Goal: Transaction & Acquisition: Book appointment/travel/reservation

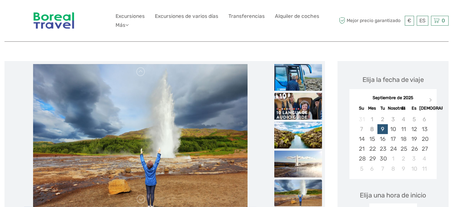
scroll to position [71, 0]
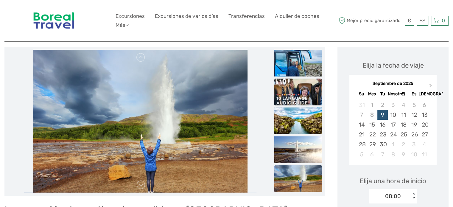
click at [311, 87] on img at bounding box center [298, 91] width 48 height 27
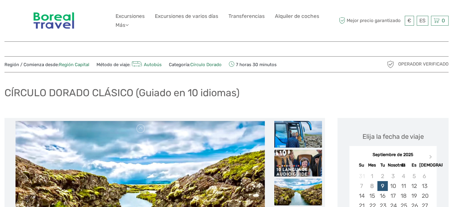
scroll to position [0, 0]
click at [220, 156] on img at bounding box center [139, 192] width 249 height 143
click at [148, 131] on img at bounding box center [139, 192] width 249 height 143
click at [139, 131] on link at bounding box center [141, 129] width 10 height 10
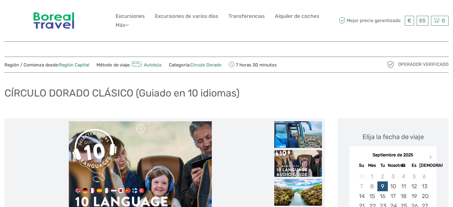
click at [139, 131] on link at bounding box center [141, 129] width 10 height 10
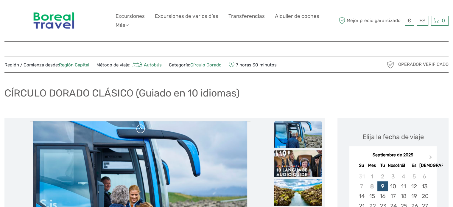
click at [139, 131] on link at bounding box center [141, 129] width 10 height 10
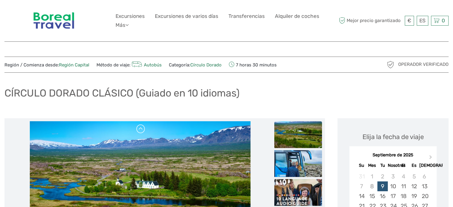
click at [139, 131] on link at bounding box center [141, 129] width 10 height 10
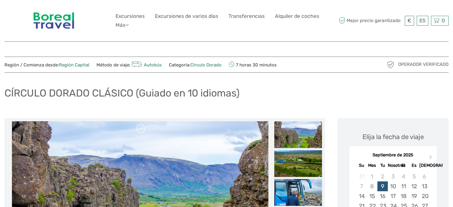
click at [139, 131] on link at bounding box center [141, 129] width 10 height 10
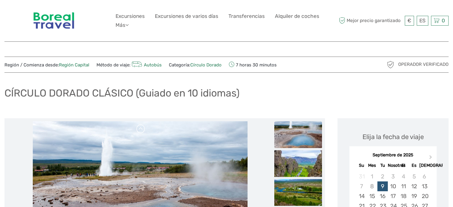
click at [139, 131] on link at bounding box center [141, 129] width 10 height 10
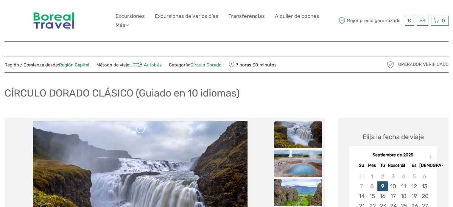
click at [139, 131] on link at bounding box center [141, 129] width 10 height 10
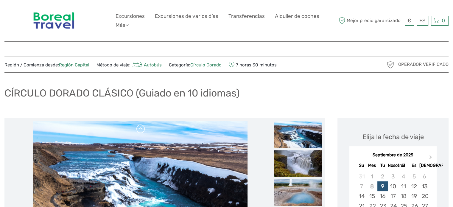
click at [139, 131] on link at bounding box center [141, 129] width 10 height 10
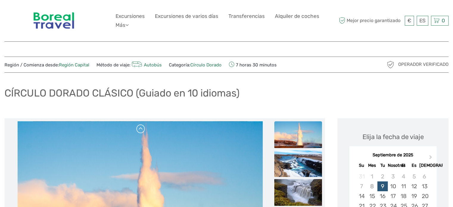
click at [139, 131] on link at bounding box center [141, 129] width 10 height 10
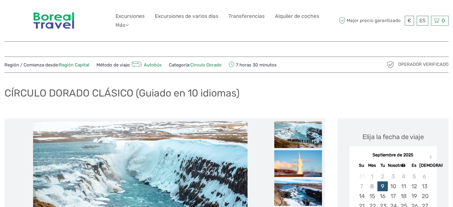
click at [139, 131] on link at bounding box center [141, 129] width 10 height 10
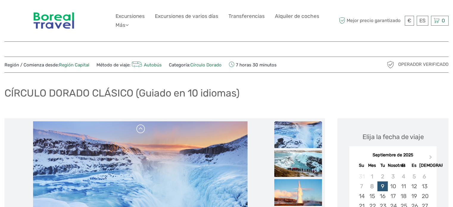
click at [139, 131] on link at bounding box center [141, 129] width 10 height 10
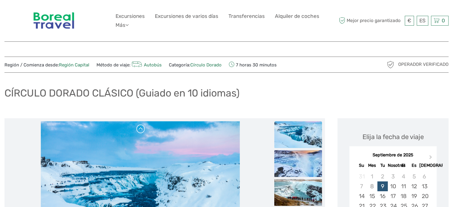
click at [139, 131] on link at bounding box center [141, 129] width 10 height 10
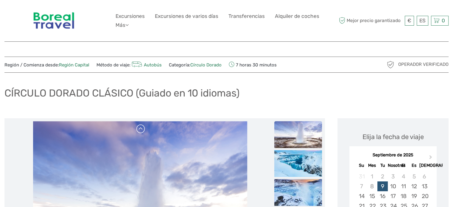
click at [139, 131] on link at bounding box center [141, 129] width 10 height 10
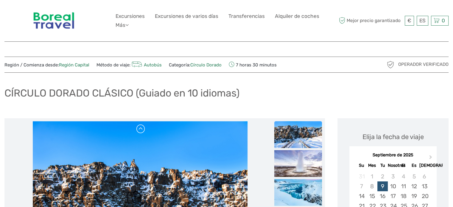
click at [139, 131] on link at bounding box center [141, 129] width 10 height 10
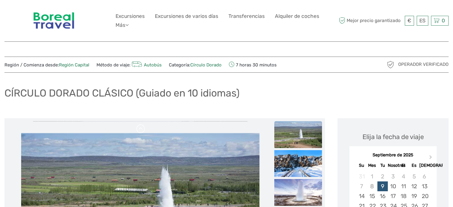
click at [139, 131] on link at bounding box center [141, 129] width 10 height 10
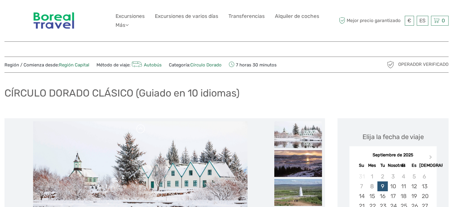
click at [139, 131] on link at bounding box center [141, 129] width 10 height 10
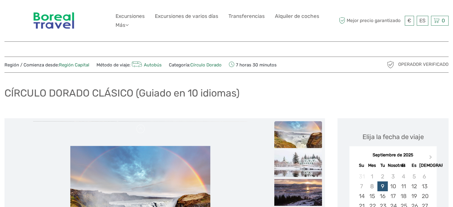
click at [249, 103] on div "CÍRCULO DORADO CLÁSICO (Guiado en 10 idiomas)" at bounding box center [226, 95] width 444 height 22
click at [417, 65] on font "Operador verificado" at bounding box center [423, 64] width 50 height 5
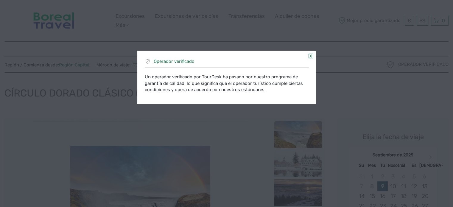
click at [312, 55] on link at bounding box center [310, 56] width 4 height 5
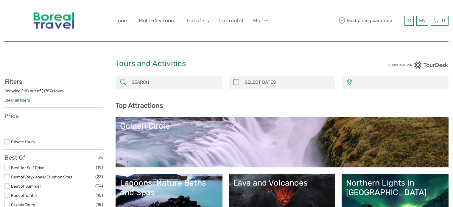
select select
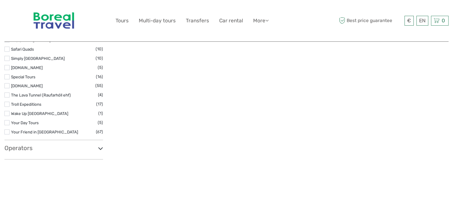
select select
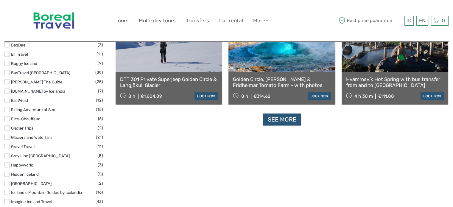
scroll to position [762, 0]
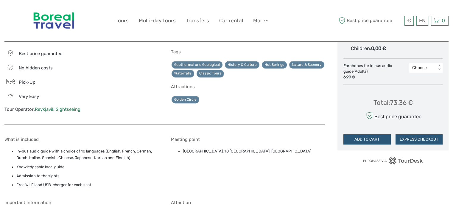
scroll to position [383, 0]
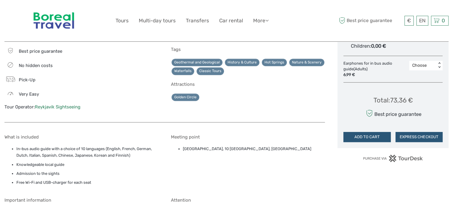
click at [43, 106] on link "Reykjavik Sightseeing" at bounding box center [58, 106] width 46 height 5
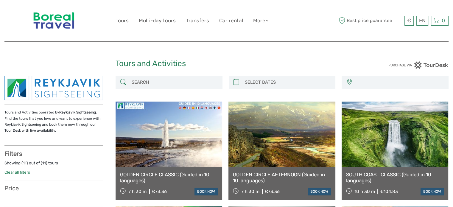
select select
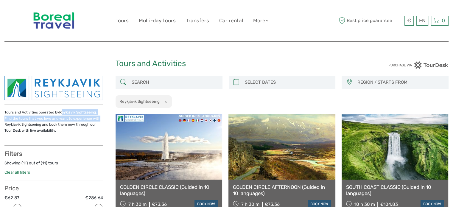
drag, startPoint x: 60, startPoint y: 112, endPoint x: 95, endPoint y: 117, distance: 35.8
click at [95, 117] on p "Tours and Activities operated by Reykjavik Sightseeing . Find the tours that yo…" at bounding box center [53, 121] width 98 height 24
drag, startPoint x: 93, startPoint y: 111, endPoint x: 58, endPoint y: 108, distance: 35.2
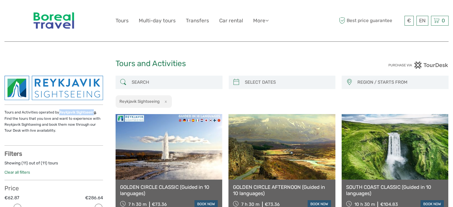
copy strong "Reykjavik Sightseein"
click at [93, 115] on p "Tours and Activities operated by Reykjavik Sightseeing . Find the tours that yo…" at bounding box center [53, 121] width 98 height 24
drag, startPoint x: 59, startPoint y: 112, endPoint x: 105, endPoint y: 112, distance: 46.7
copy p "Reykjavik Sightseeing ."
